Goal: Obtain resource: Download file/media

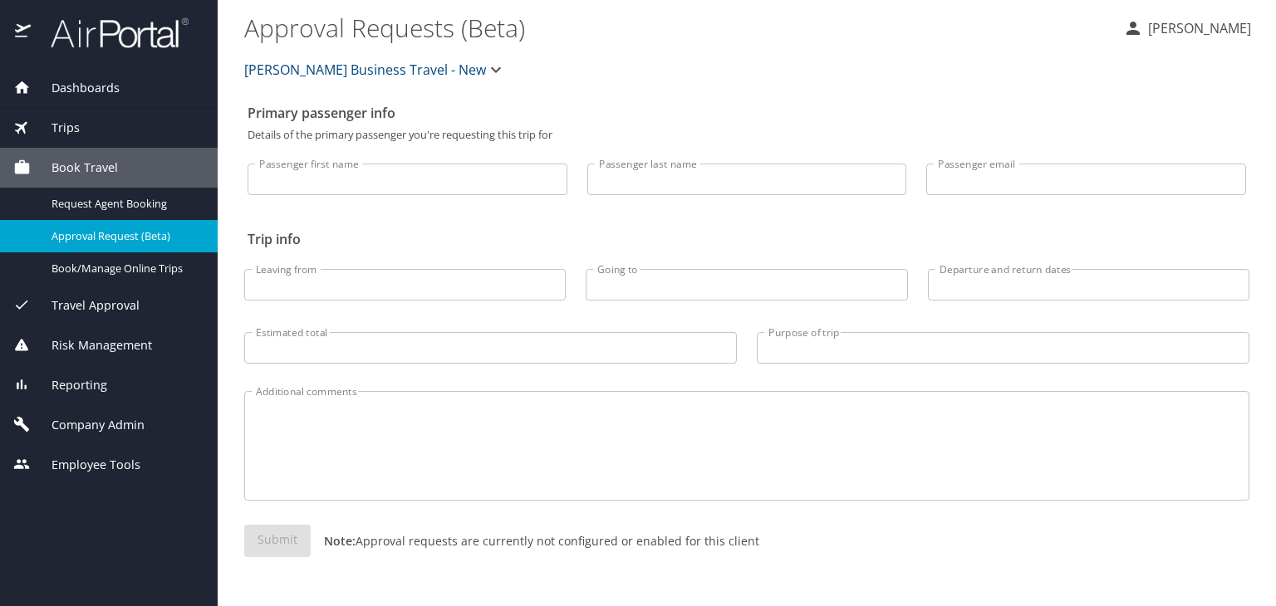
click at [74, 87] on span "Dashboards" at bounding box center [75, 88] width 89 height 18
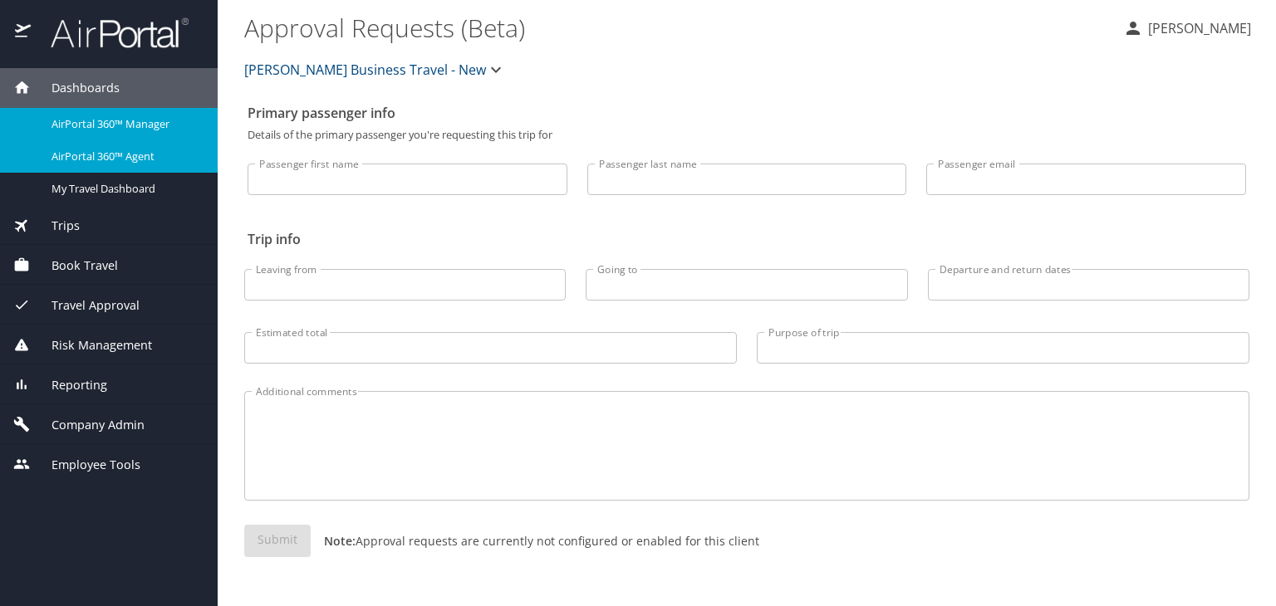
click at [105, 156] on span "AirPortal 360™ Agent" at bounding box center [124, 157] width 146 height 16
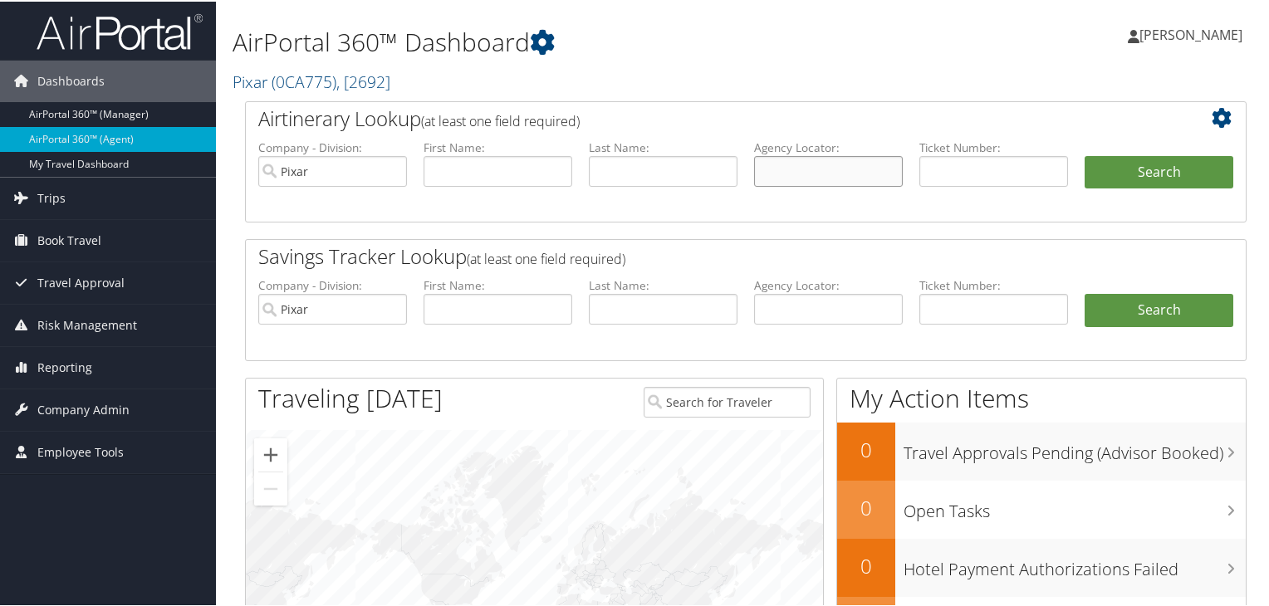
click at [827, 174] on input "text" at bounding box center [828, 169] width 149 height 31
paste input "D9LRLK"
type input "D9LRLK"
click at [1085, 154] on button "Search" at bounding box center [1159, 170] width 149 height 33
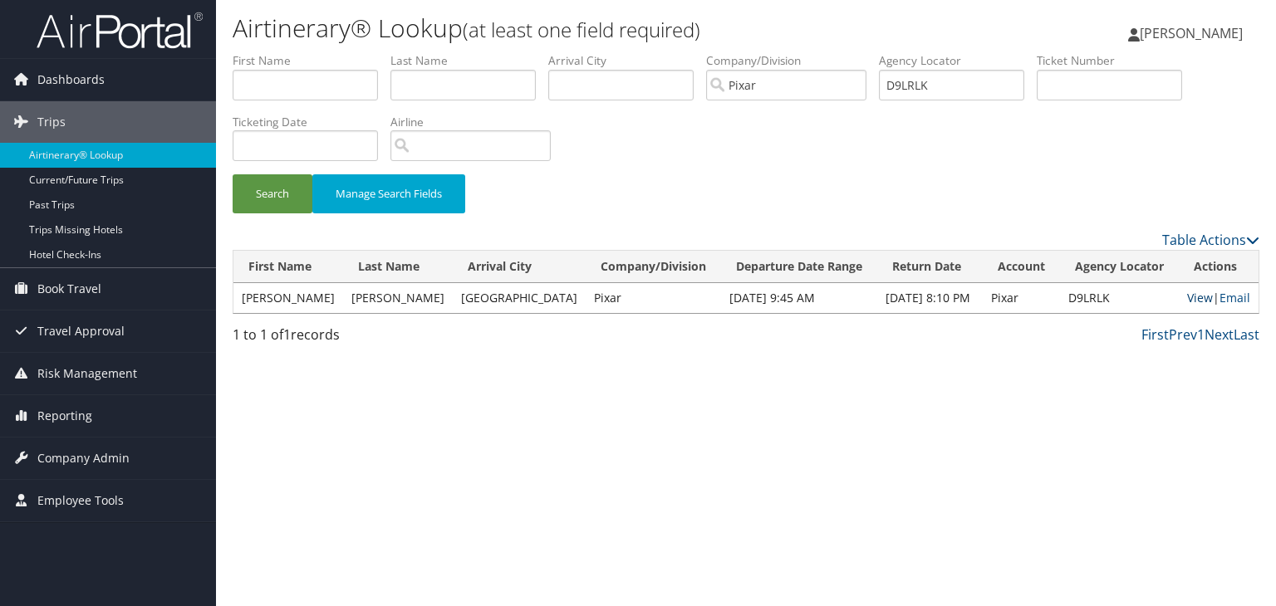
click at [1198, 295] on link "View" at bounding box center [1200, 298] width 26 height 16
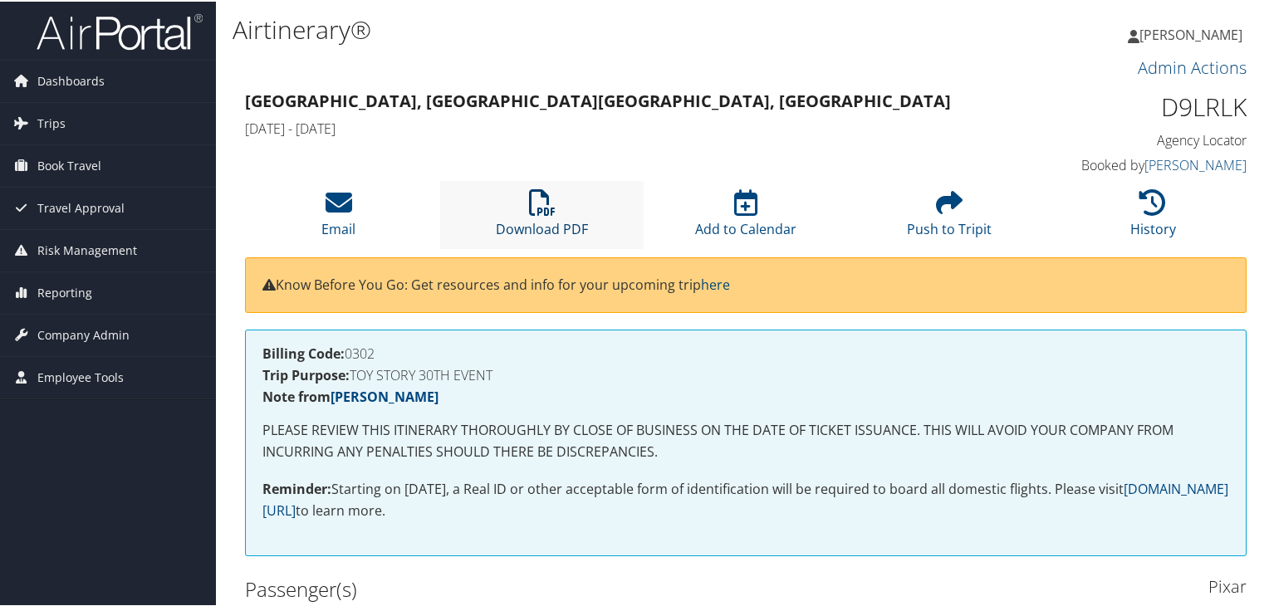
click at [535, 219] on link "Download PDF" at bounding box center [542, 217] width 92 height 40
